Goal: Transaction & Acquisition: Purchase product/service

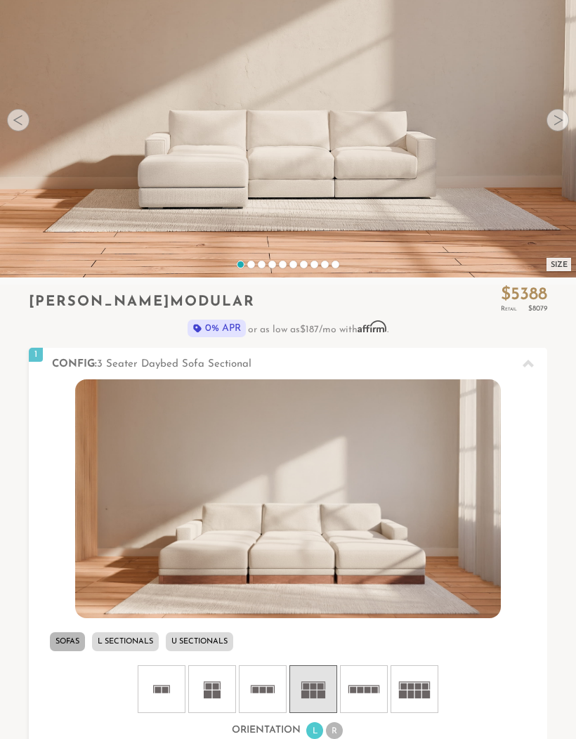
scroll to position [121, 0]
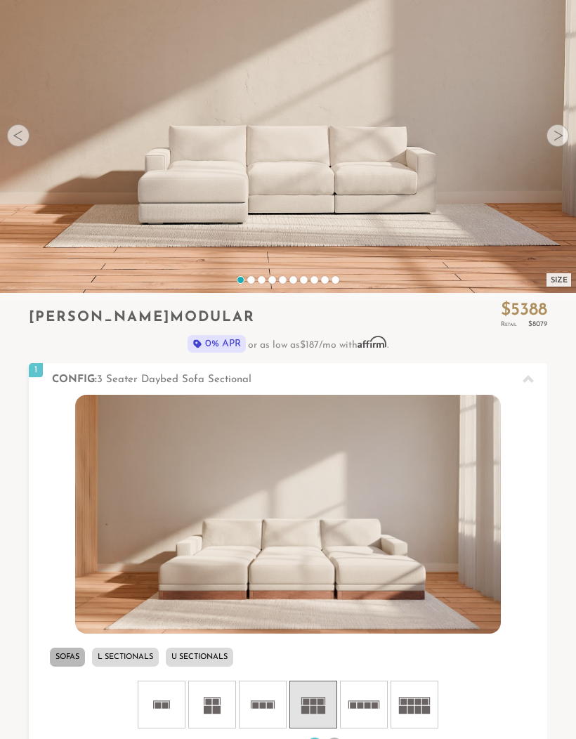
click at [558, 121] on video at bounding box center [288, 113] width 576 height 288
click at [561, 133] on div at bounding box center [557, 135] width 22 height 22
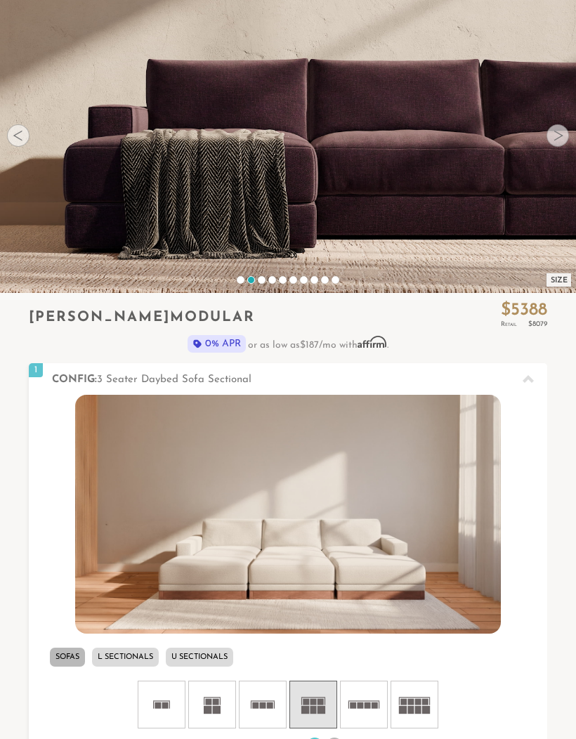
click at [561, 133] on div at bounding box center [557, 135] width 22 height 22
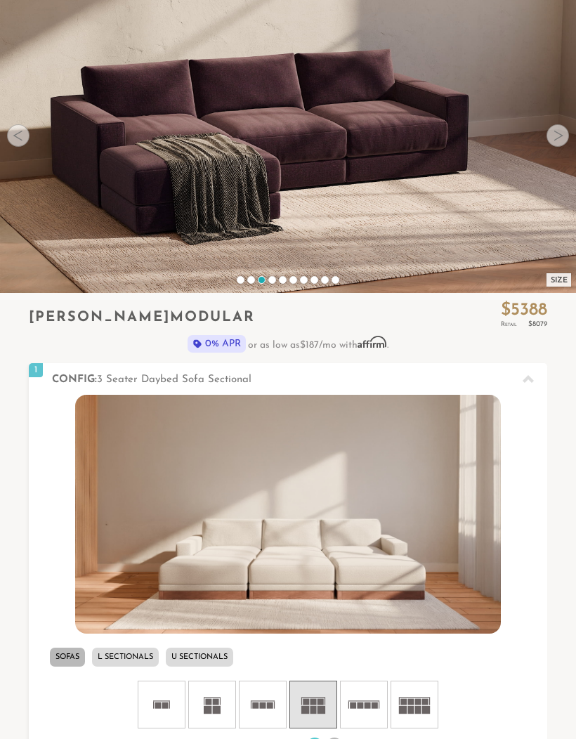
click at [558, 140] on div at bounding box center [557, 135] width 22 height 22
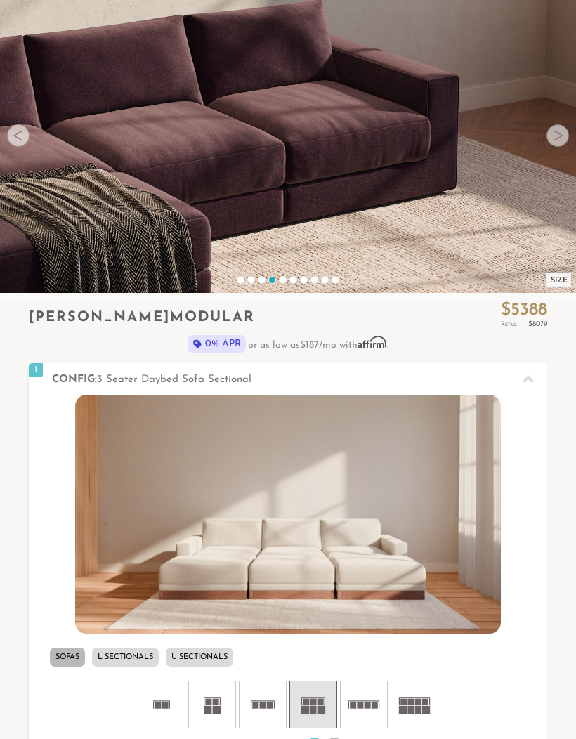
click at [567, 136] on div at bounding box center [557, 135] width 22 height 22
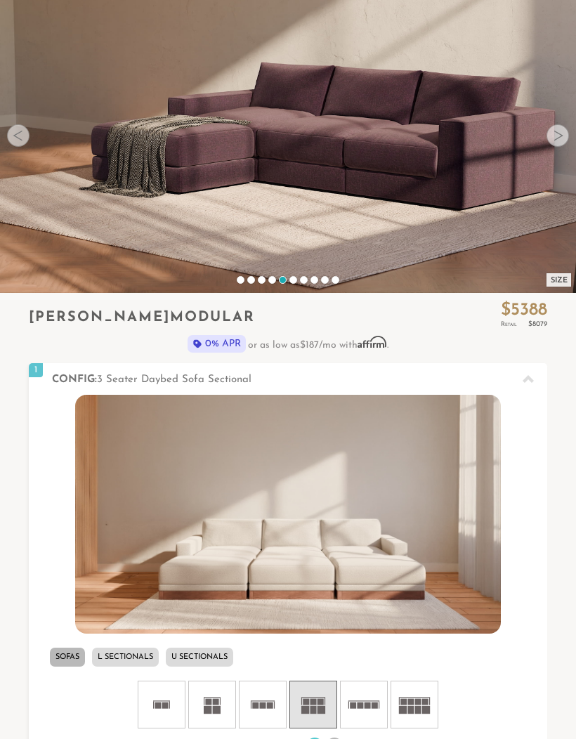
click at [556, 135] on div at bounding box center [557, 135] width 22 height 22
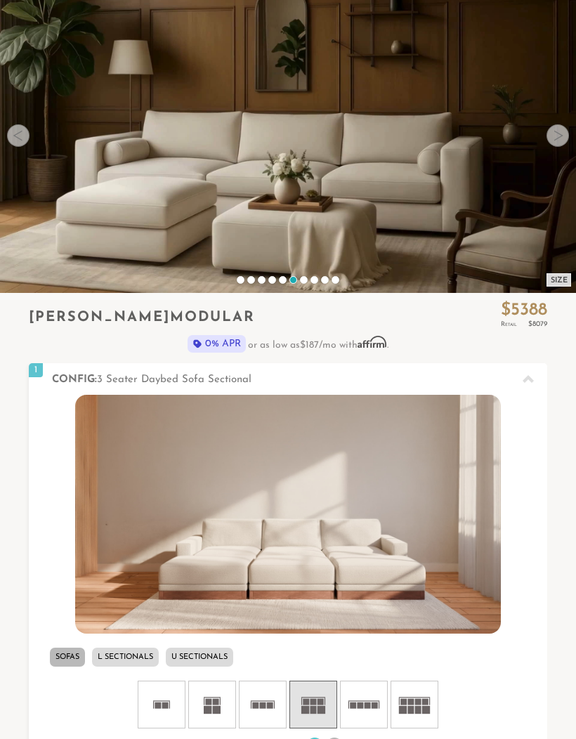
click at [552, 141] on div at bounding box center [557, 135] width 22 height 22
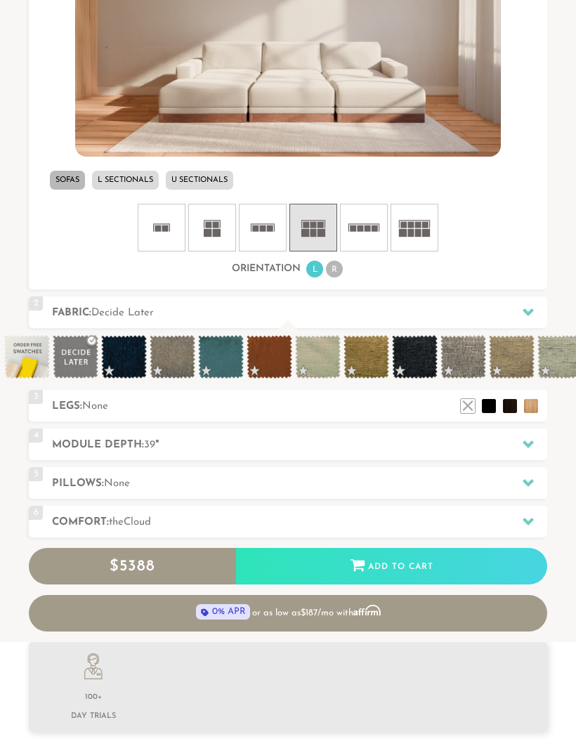
scroll to position [621, 0]
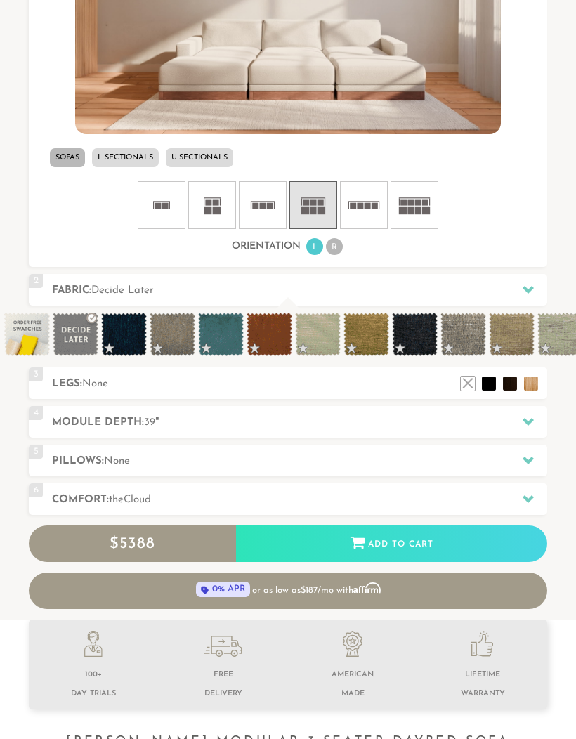
click at [524, 416] on icon at bounding box center [527, 421] width 11 height 11
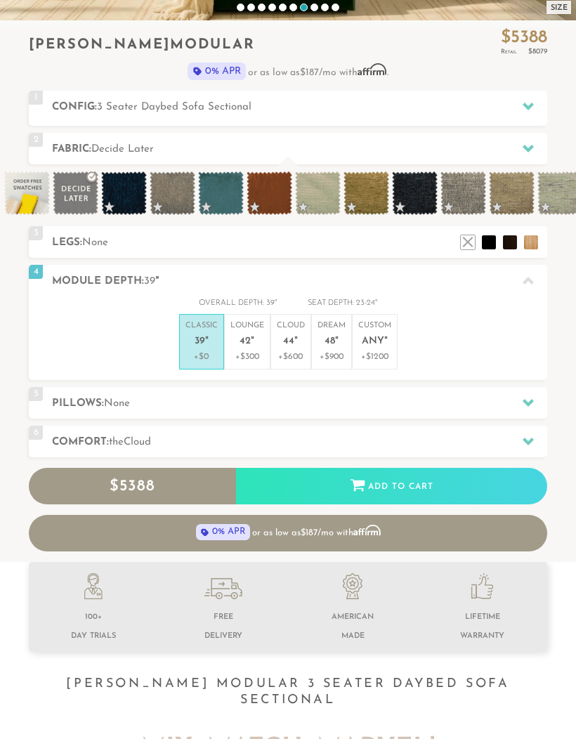
scroll to position [392, 0]
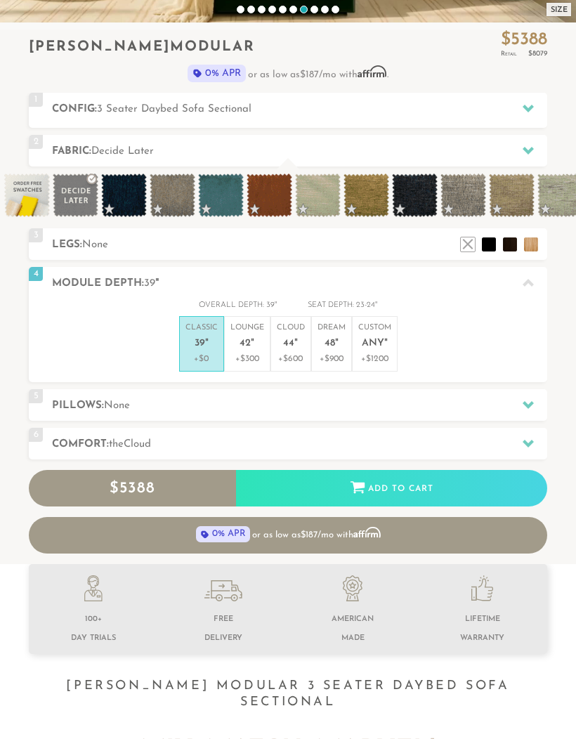
click at [254, 343] on p "Lounge 42 "" at bounding box center [247, 337] width 34 height 30
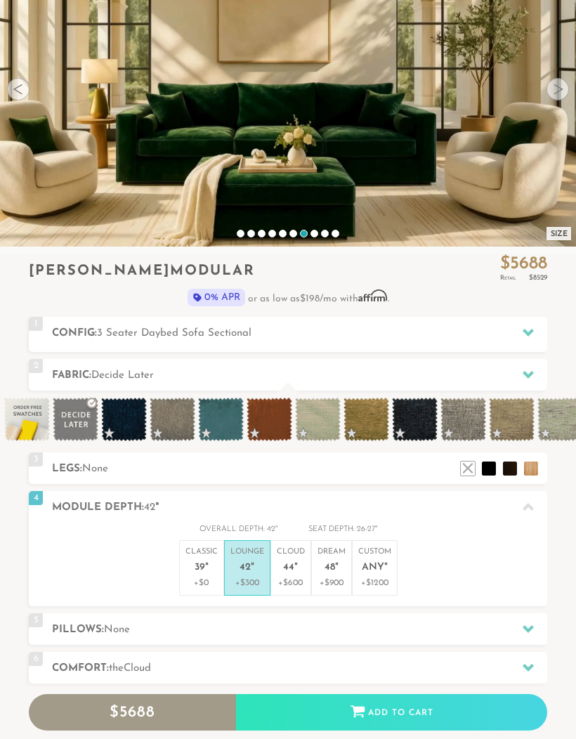
scroll to position [168, 0]
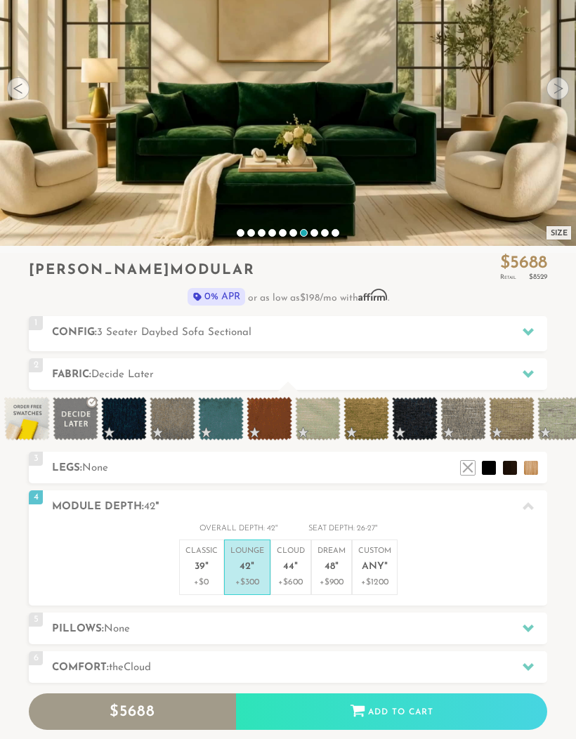
click at [299, 559] on p "Cloud 44 "" at bounding box center [291, 560] width 28 height 30
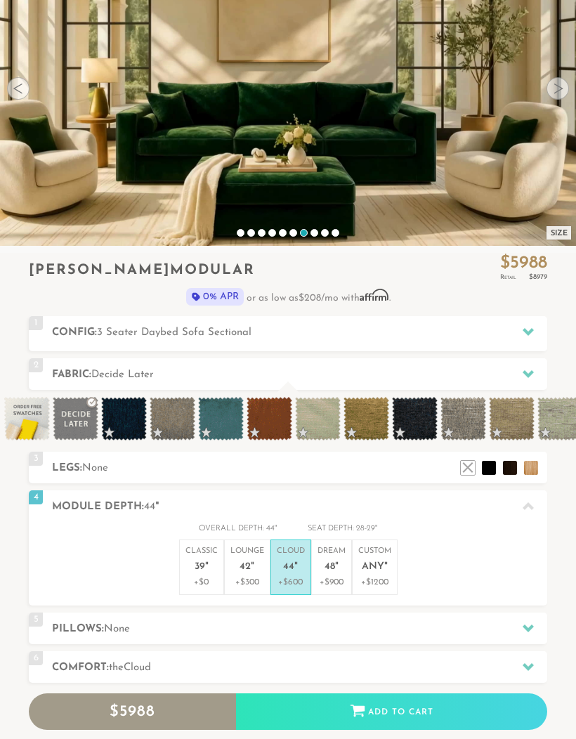
scroll to position [190, 0]
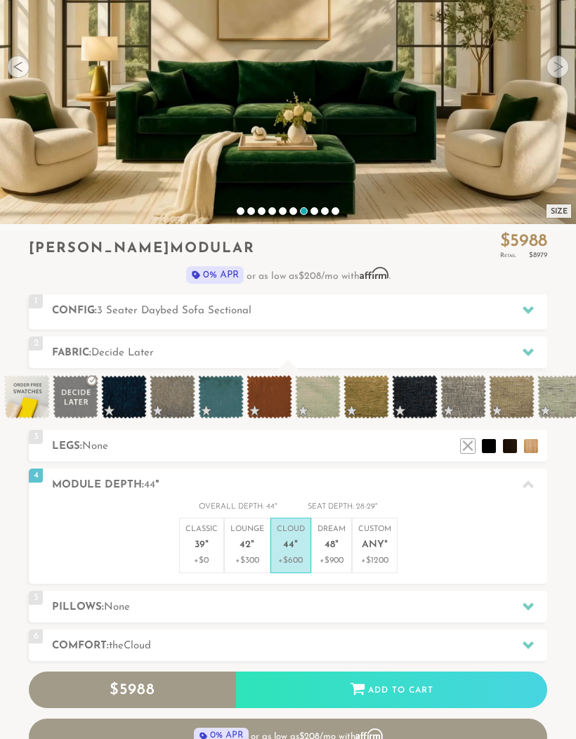
click at [524, 479] on icon at bounding box center [527, 484] width 11 height 11
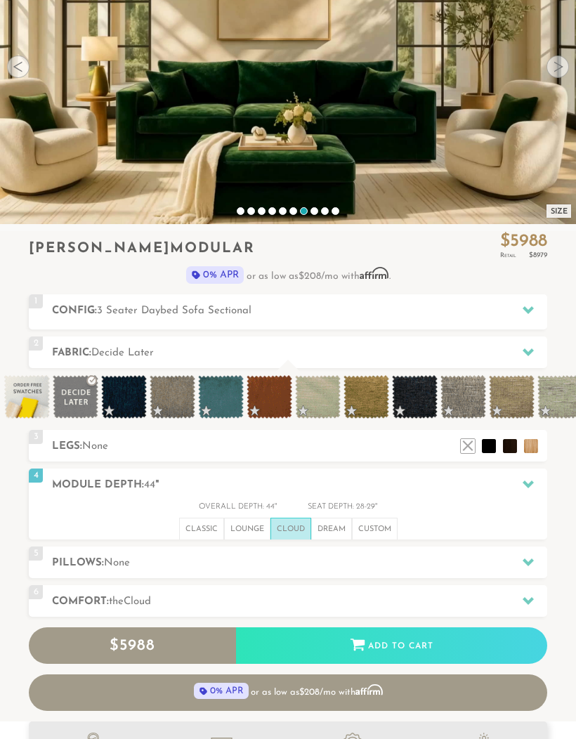
scroll to position [13109, 576]
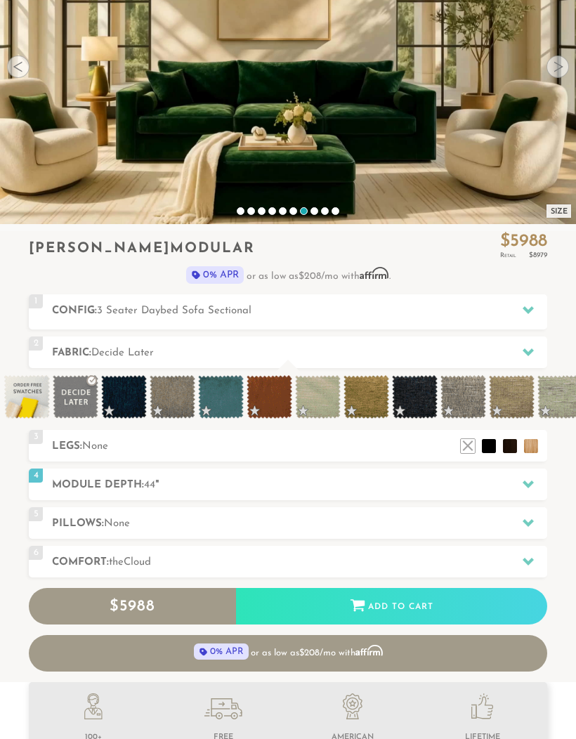
click at [531, 519] on icon at bounding box center [527, 523] width 11 height 8
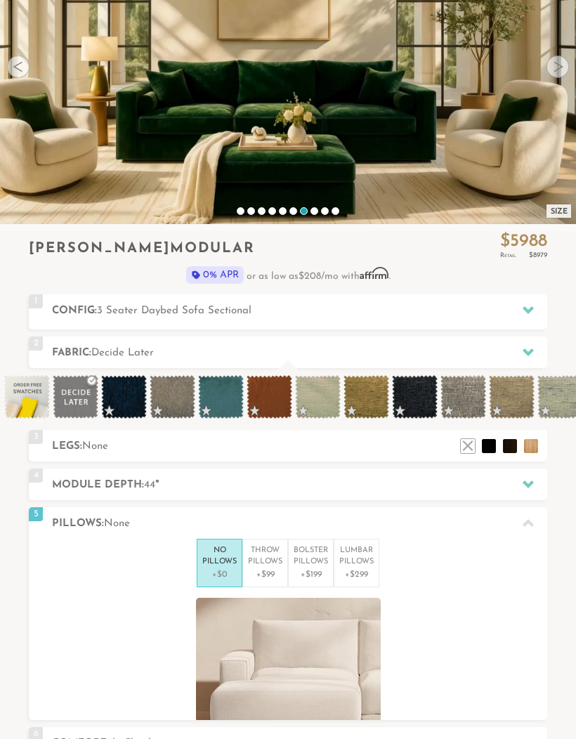
scroll to position [1, 1]
click at [524, 520] on icon at bounding box center [527, 522] width 11 height 11
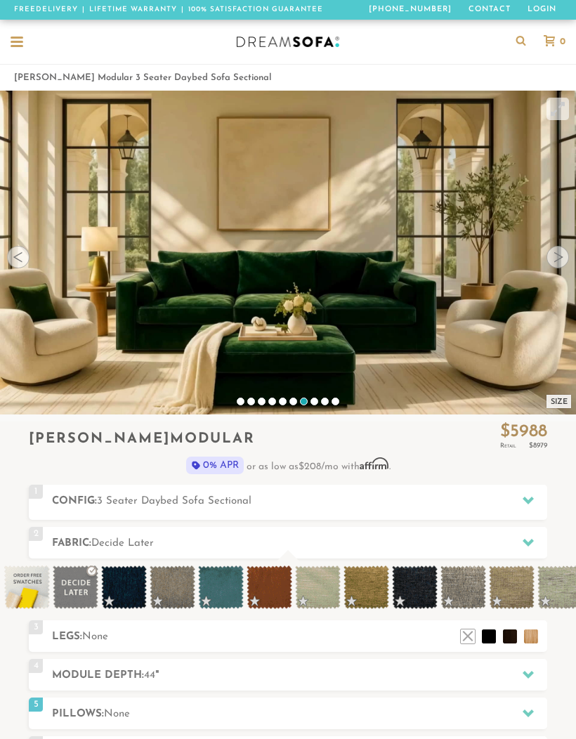
scroll to position [0, 0]
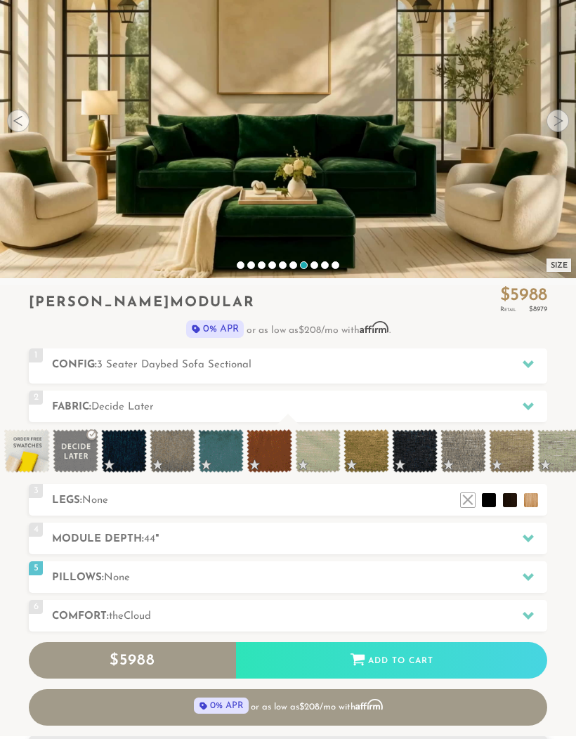
click at [497, 405] on h2 "Fabric: Decide Later" at bounding box center [299, 407] width 495 height 16
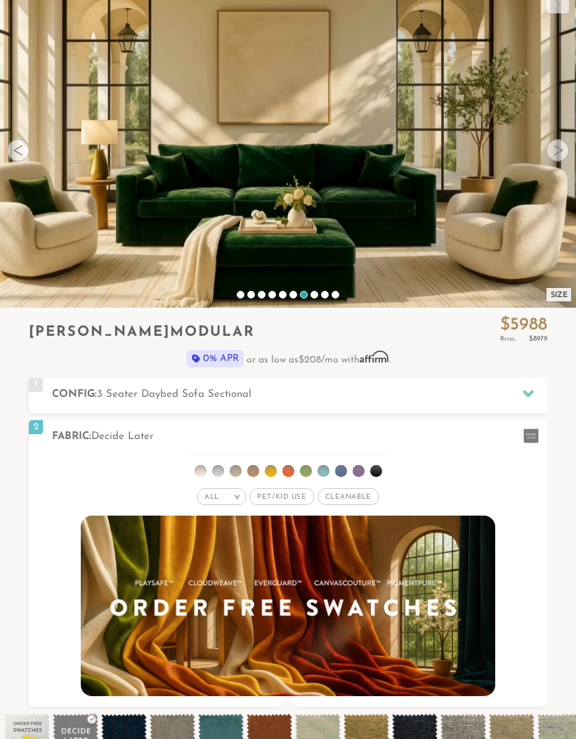
click at [298, 496] on span "Pet/Kid Use x" at bounding box center [281, 496] width 63 height 17
click at [362, 488] on span "Cleanable x" at bounding box center [353, 496] width 60 height 17
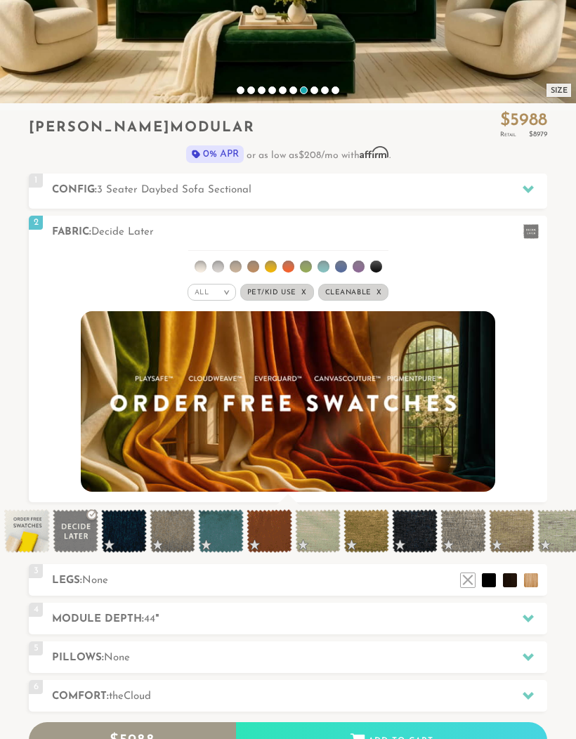
click at [131, 531] on span at bounding box center [124, 531] width 46 height 44
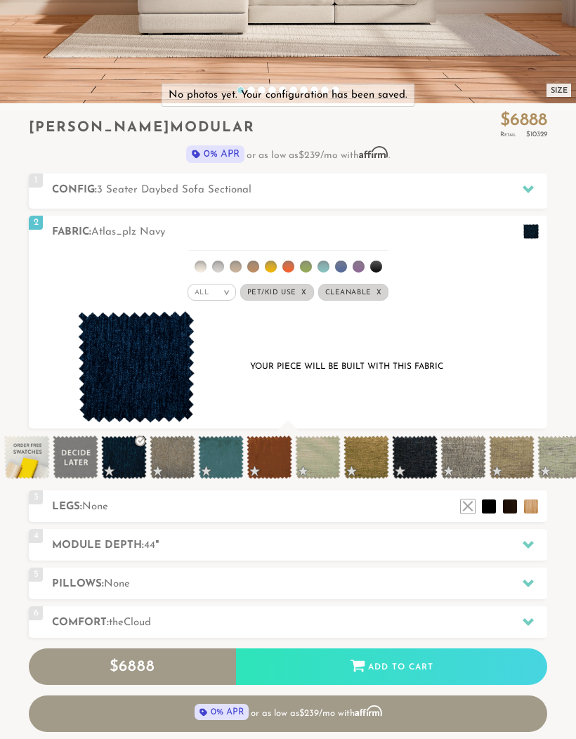
click at [232, 463] on span at bounding box center [221, 457] width 46 height 44
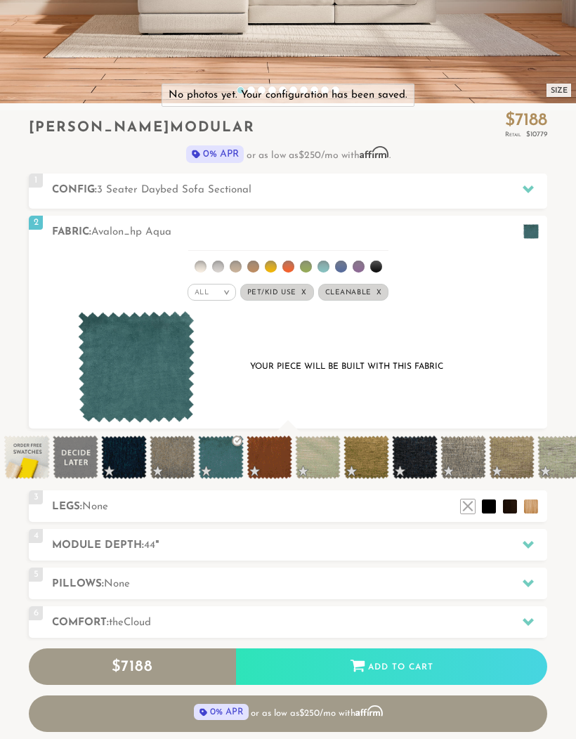
click at [459, 456] on span at bounding box center [463, 457] width 46 height 44
